Goal: Find specific page/section: Find specific page/section

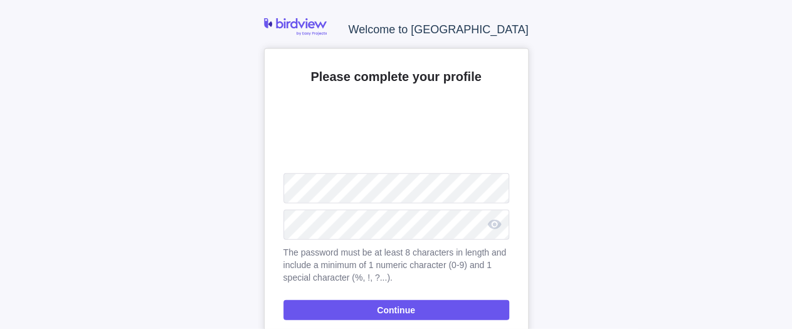
scroll to position [31, 0]
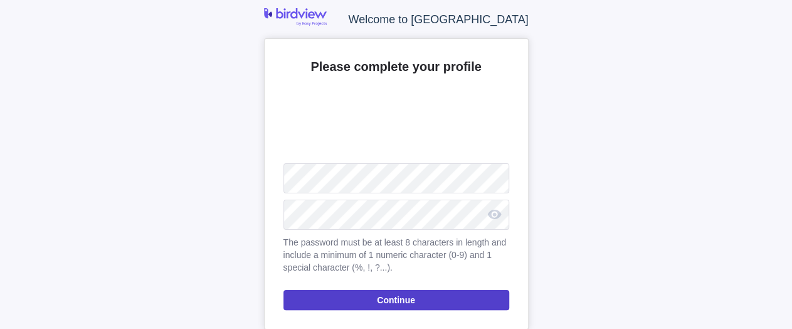
click at [437, 297] on span "Continue" at bounding box center [396, 300] width 226 height 20
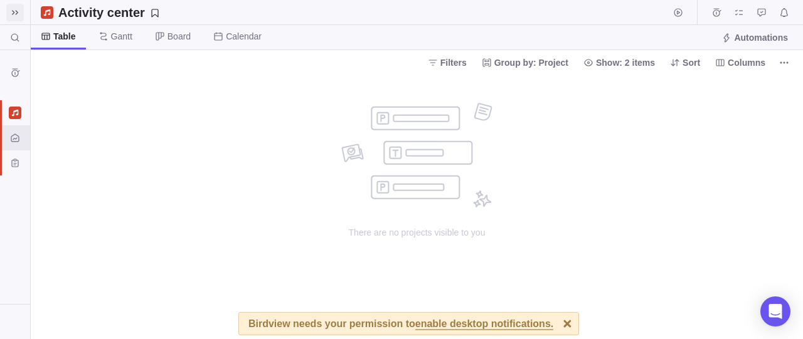
click at [20, 14] on span at bounding box center [15, 13] width 18 height 18
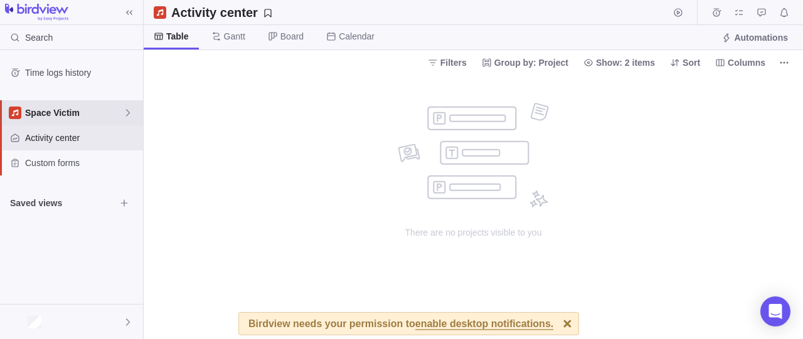
click at [84, 111] on span "Space Victim" at bounding box center [74, 113] width 98 height 13
click at [75, 140] on span "Space Victim" at bounding box center [80, 141] width 95 height 13
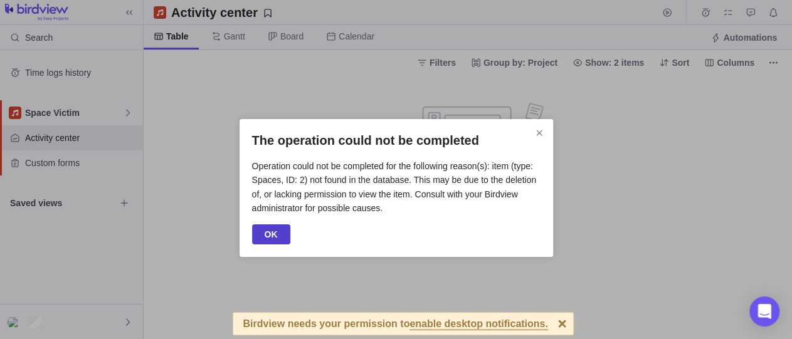
click at [284, 231] on span "OK" at bounding box center [271, 234] width 38 height 20
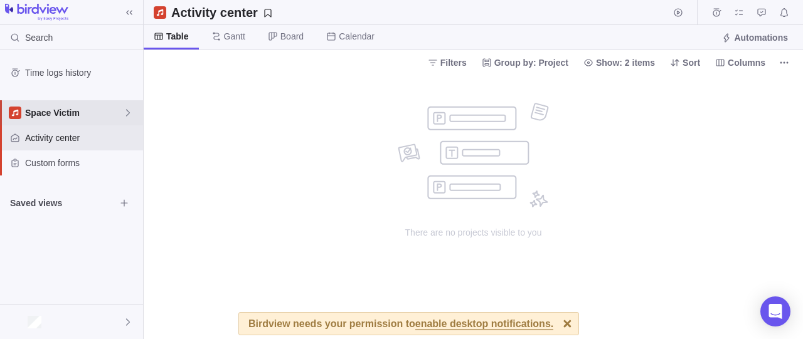
click at [81, 111] on span "Space Victim" at bounding box center [74, 113] width 98 height 13
click at [75, 136] on span "Space Victim" at bounding box center [80, 141] width 95 height 13
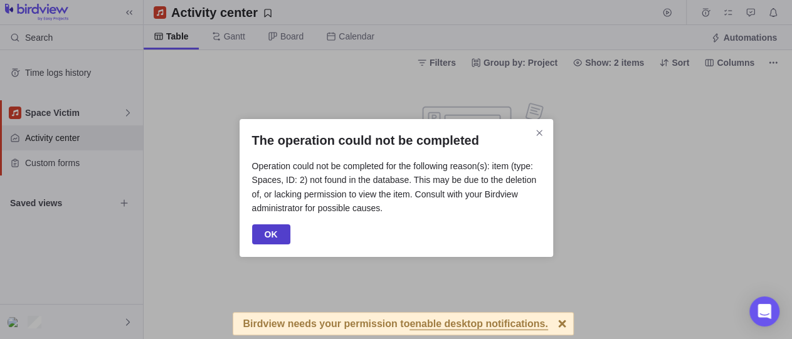
click at [263, 239] on span "OK" at bounding box center [271, 234] width 38 height 20
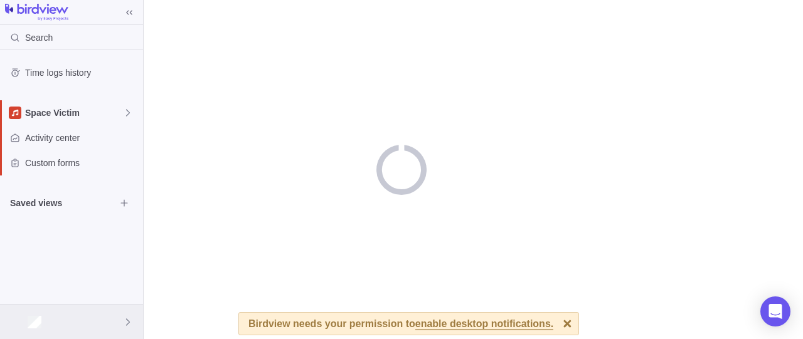
click at [57, 320] on div at bounding box center [71, 322] width 143 height 34
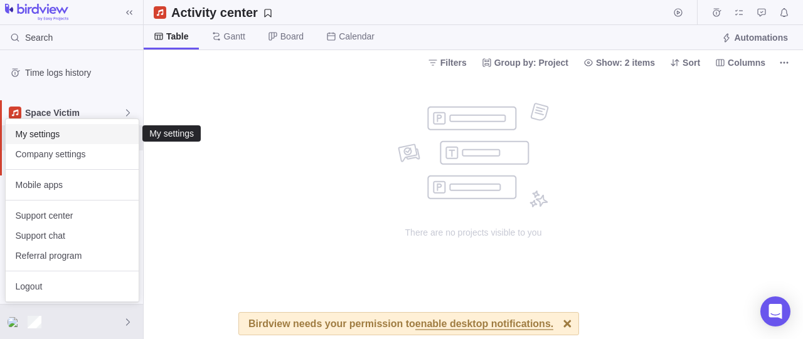
click at [57, 137] on span "My settings" at bounding box center [72, 134] width 113 height 13
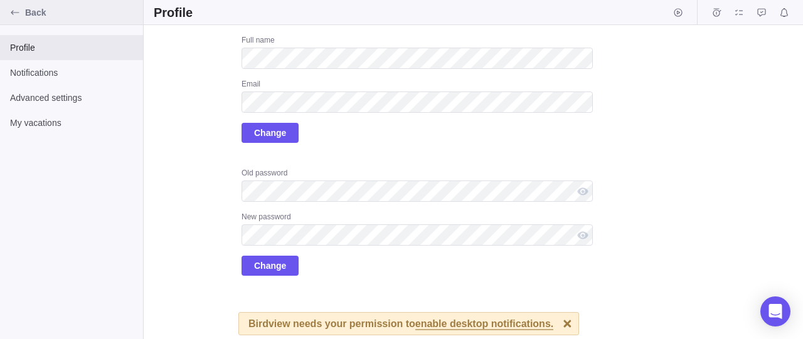
click at [27, 6] on span "Back" at bounding box center [81, 12] width 113 height 13
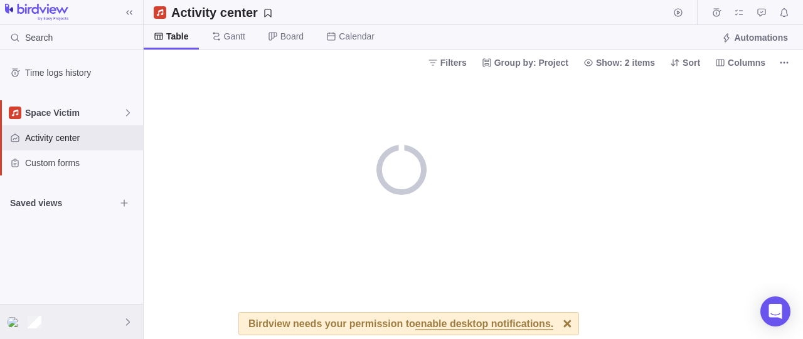
click at [51, 320] on div at bounding box center [71, 322] width 143 height 34
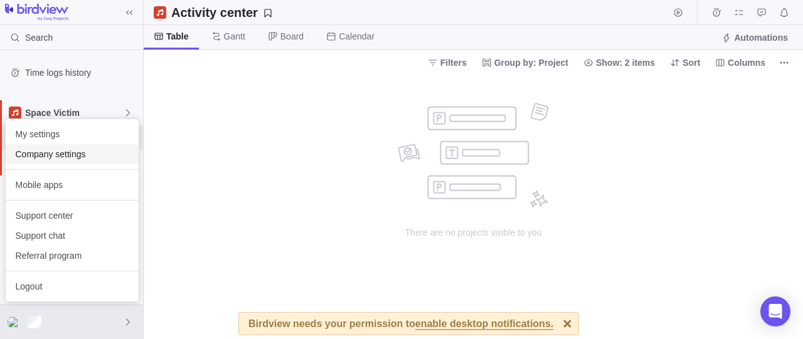
click at [81, 154] on span "Company settings" at bounding box center [72, 154] width 113 height 13
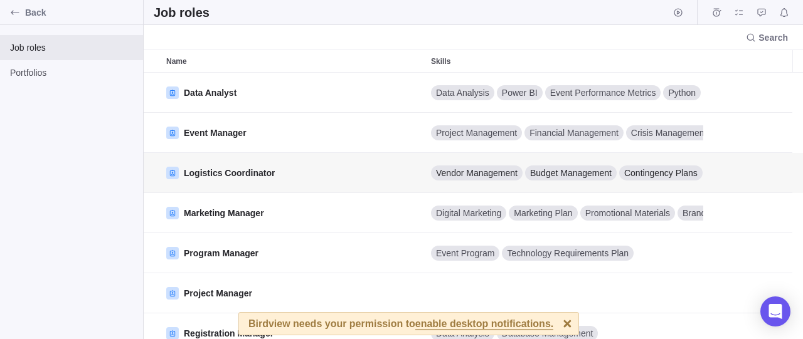
scroll to position [256, 648]
click at [42, 13] on span "Back" at bounding box center [81, 12] width 113 height 13
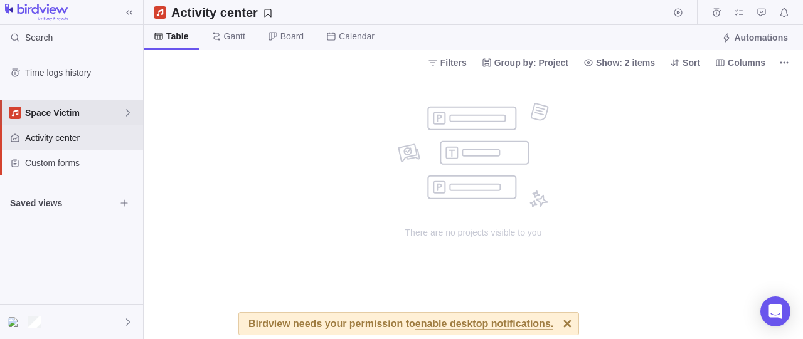
click at [88, 102] on div "Space Victim" at bounding box center [71, 112] width 143 height 25
click at [68, 140] on span "Space Victim" at bounding box center [80, 141] width 95 height 13
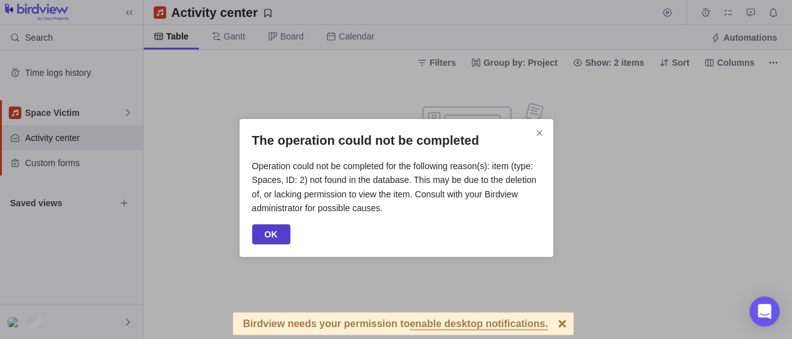
click at [270, 236] on span "OK" at bounding box center [271, 234] width 13 height 15
